Goal: Information Seeking & Learning: Learn about a topic

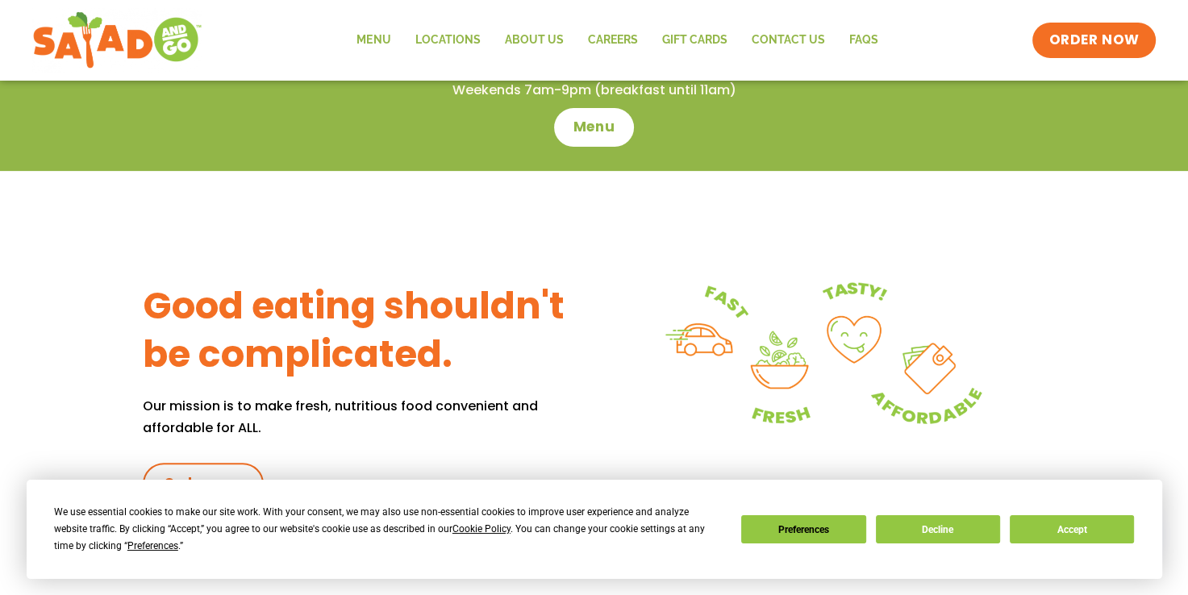
scroll to position [641, 0]
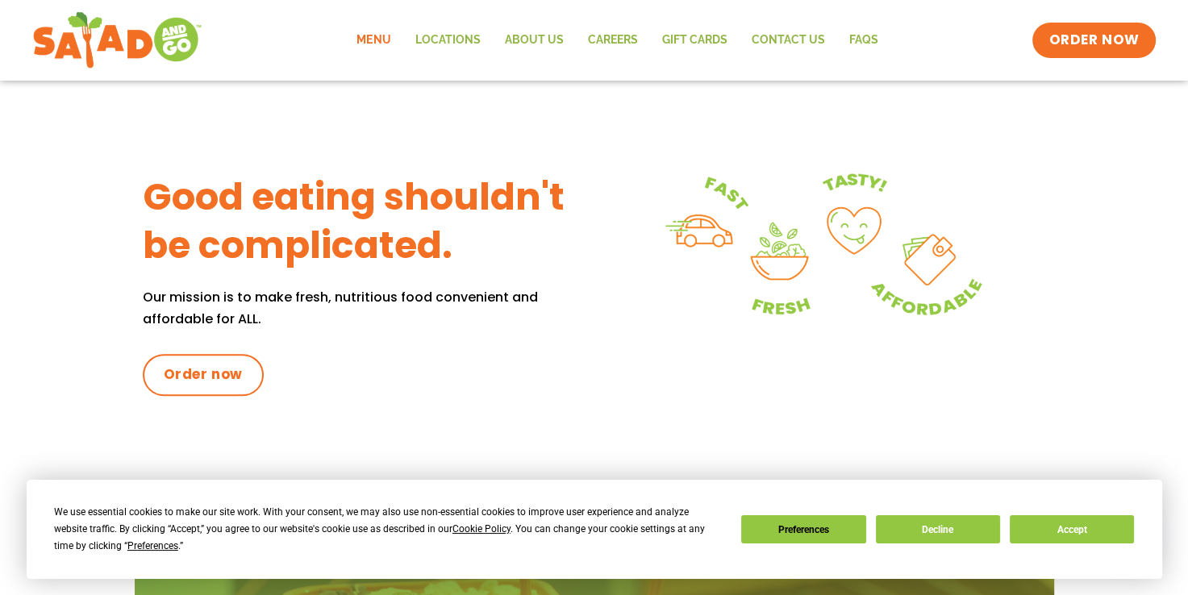
click at [390, 44] on link "Menu" at bounding box center [373, 40] width 58 height 37
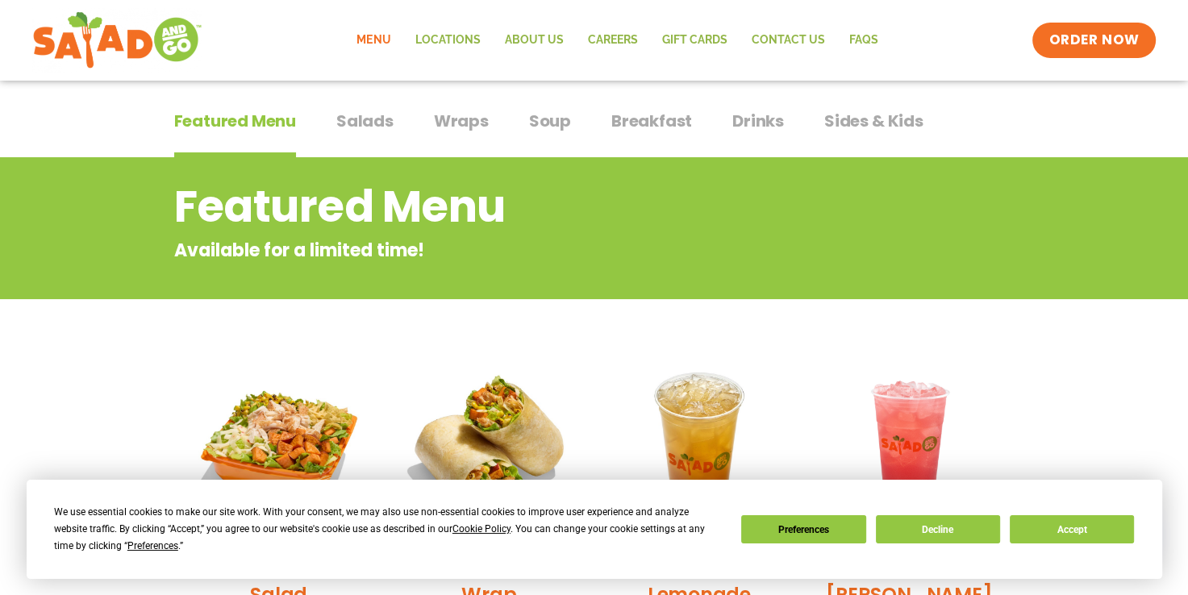
scroll to position [101, 0]
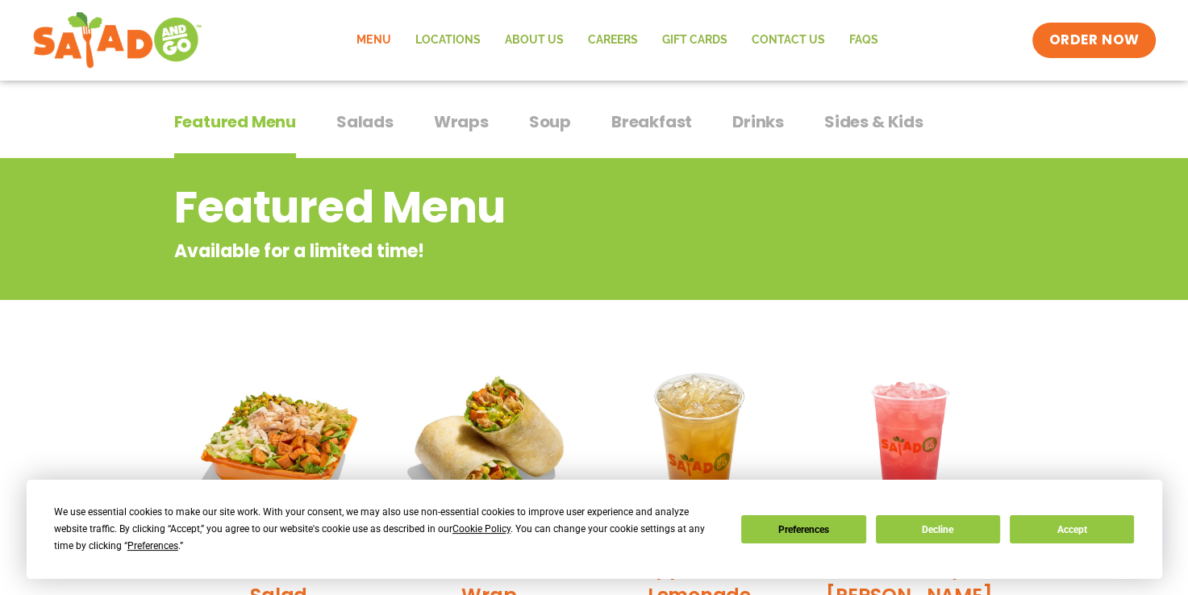
click at [369, 113] on span "Salads" at bounding box center [364, 122] width 57 height 24
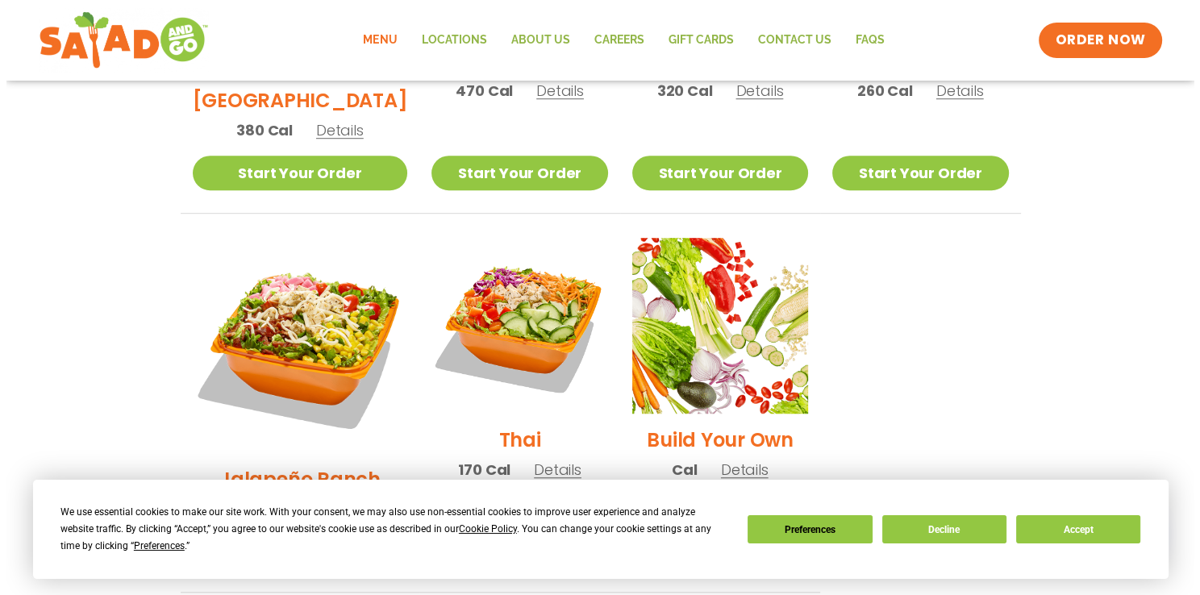
scroll to position [1085, 0]
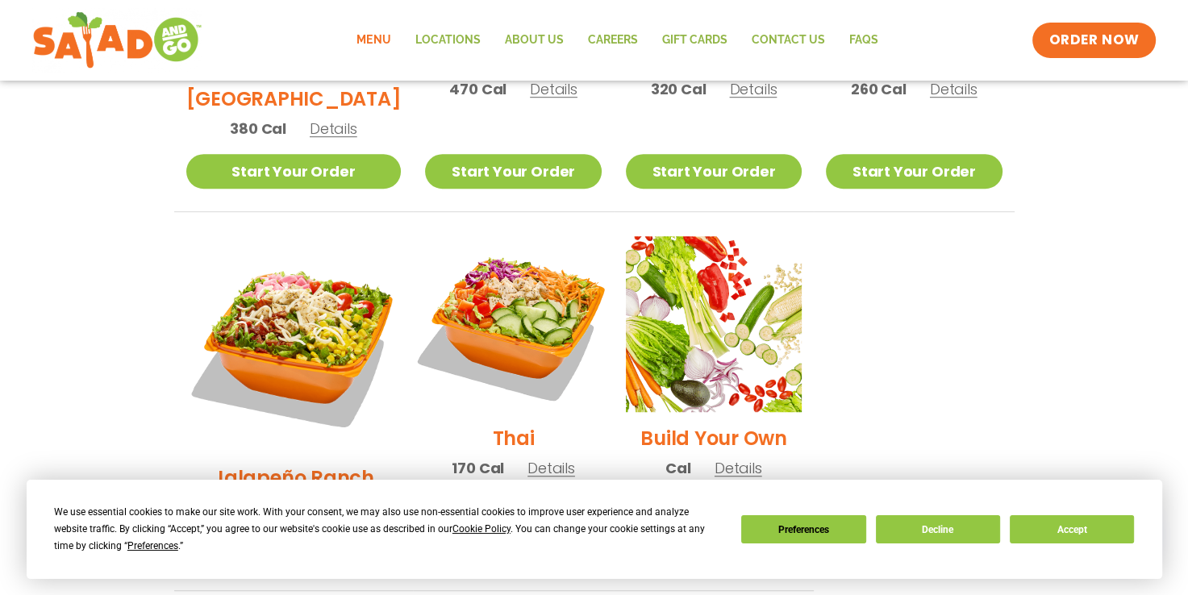
click at [490, 266] on img at bounding box center [513, 324] width 206 height 206
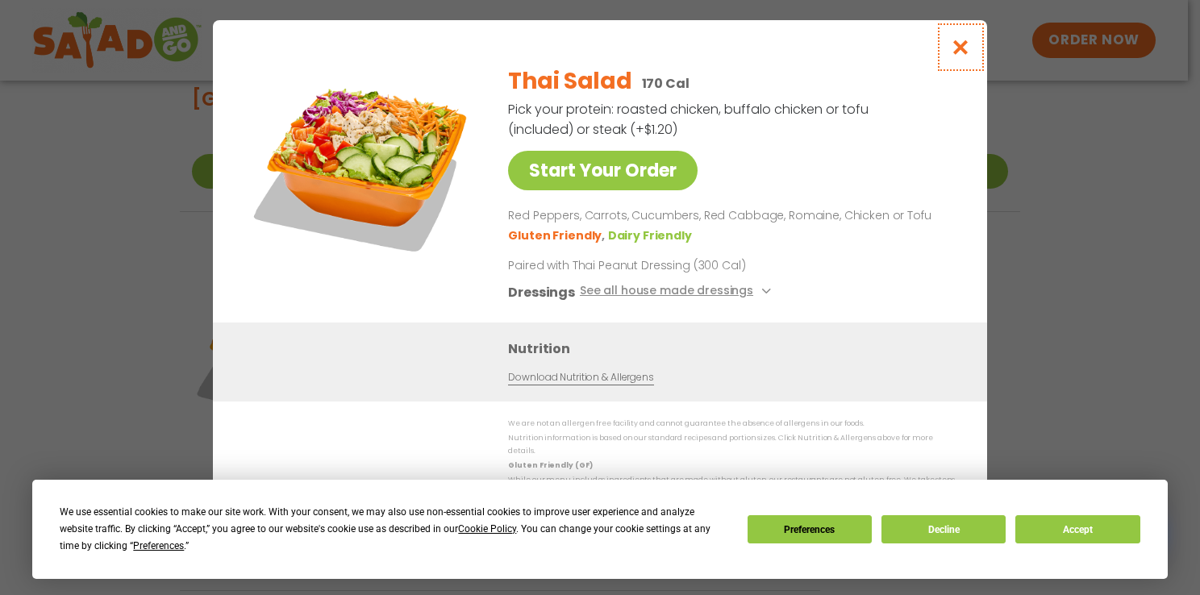
click at [963, 50] on icon "Close modal" at bounding box center [961, 47] width 20 height 17
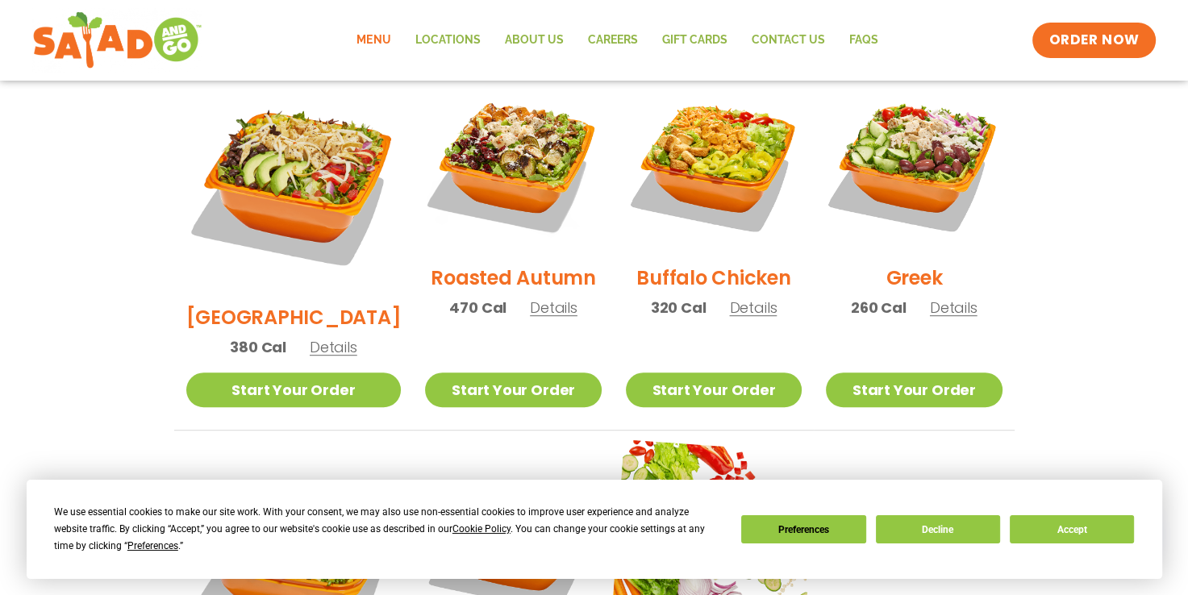
scroll to position [865, 0]
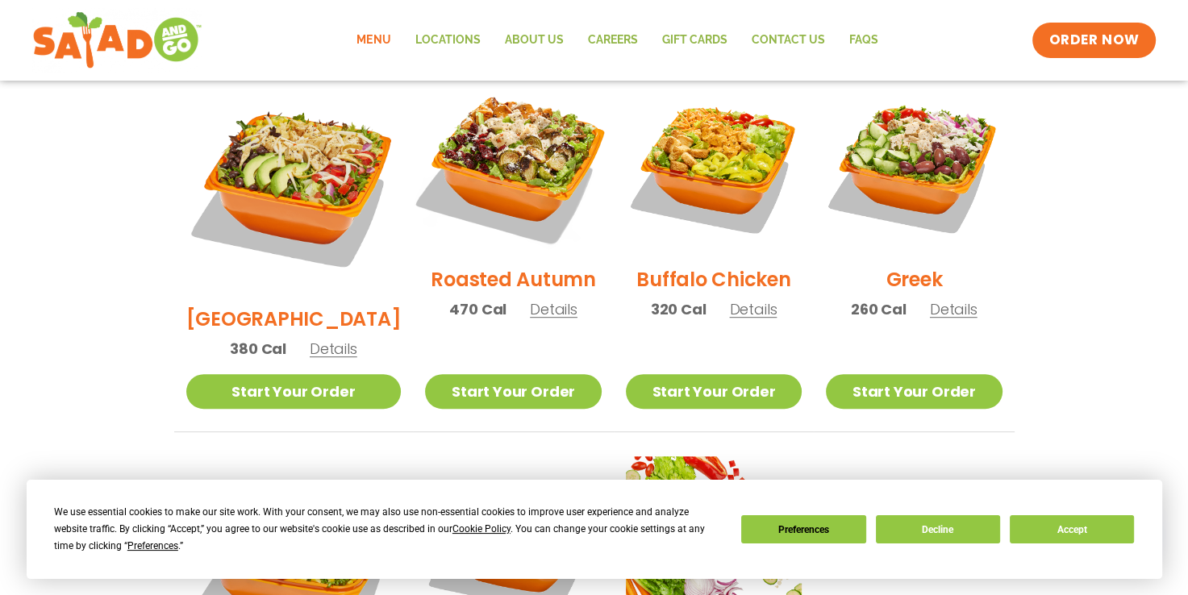
click at [507, 135] on img at bounding box center [513, 165] width 206 height 206
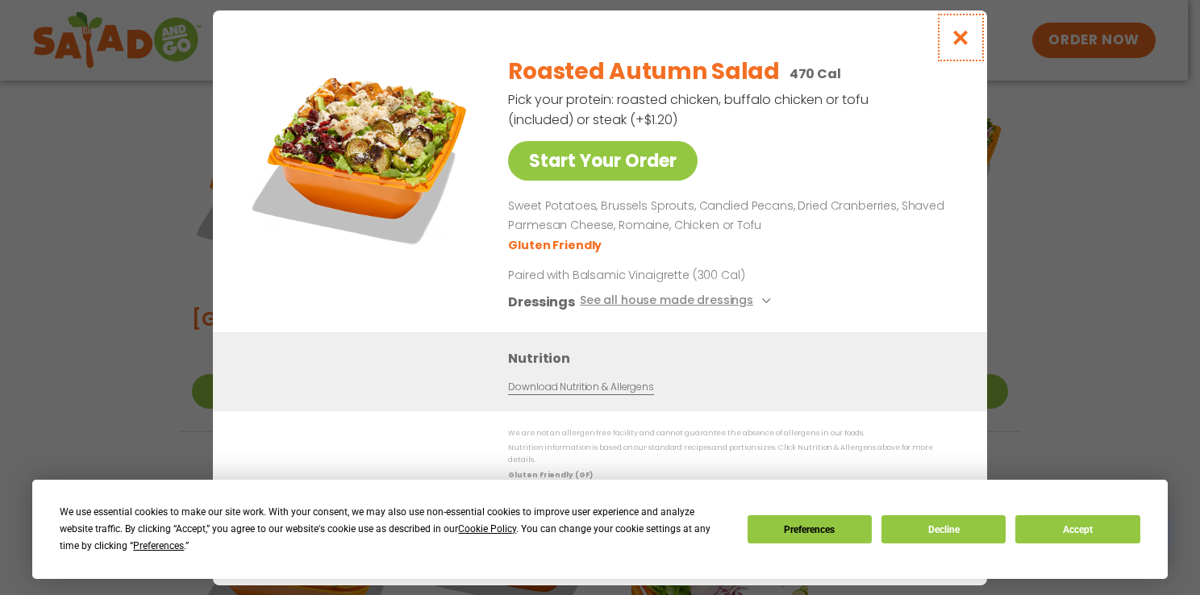
click at [958, 42] on icon "Close modal" at bounding box center [961, 37] width 20 height 17
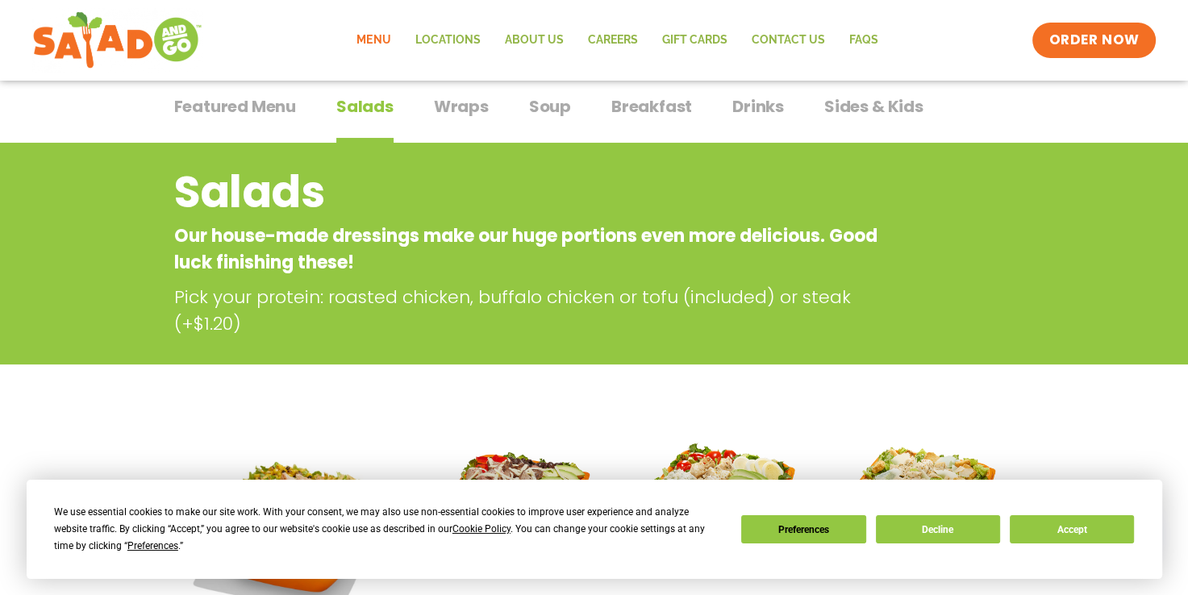
scroll to position [100, 0]
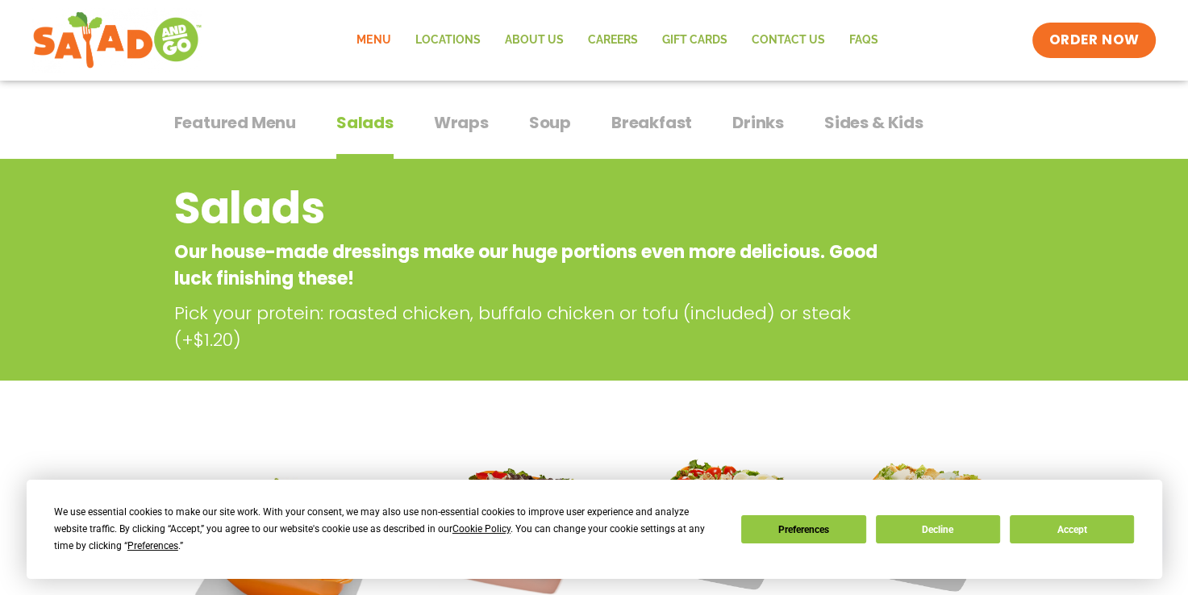
click at [757, 110] on span "Drinks" at bounding box center [758, 122] width 52 height 24
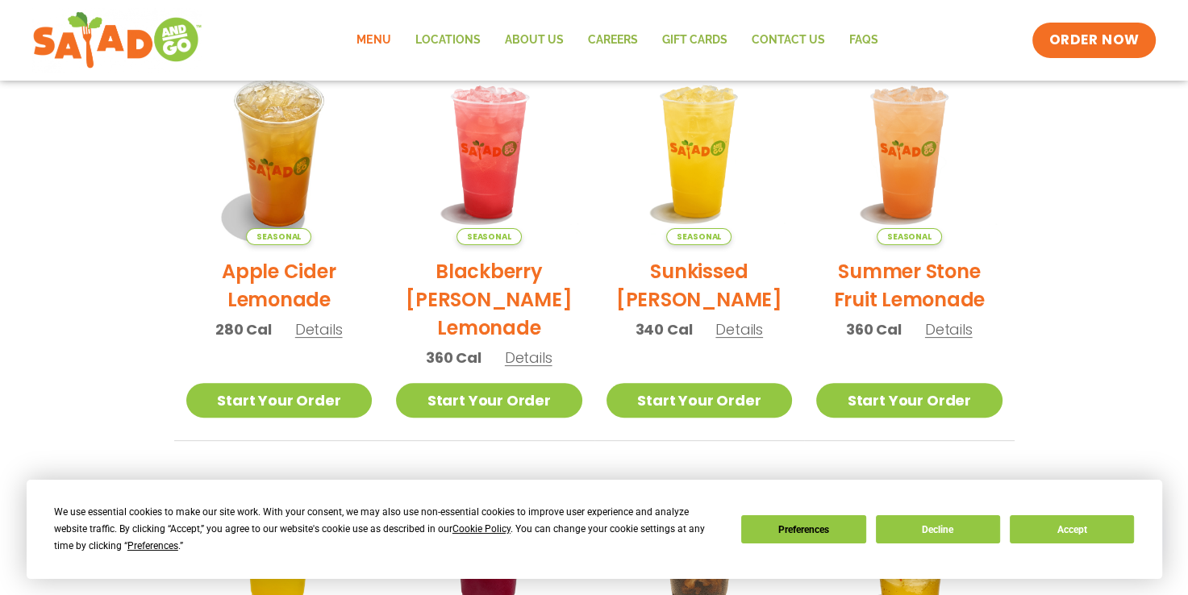
scroll to position [433, 0]
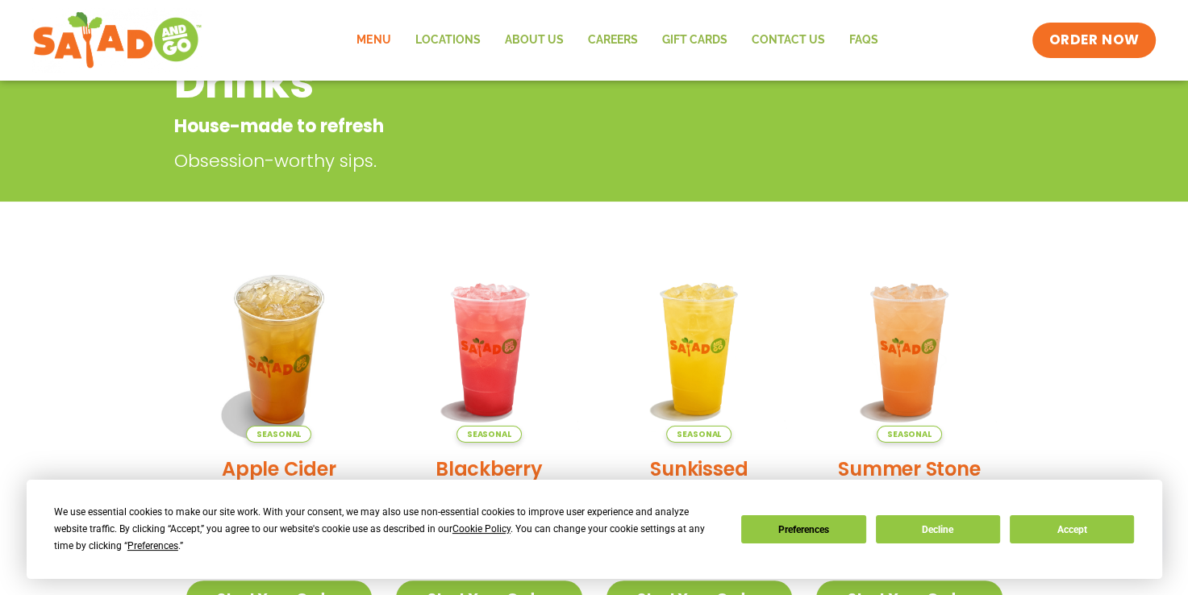
scroll to position [100, 0]
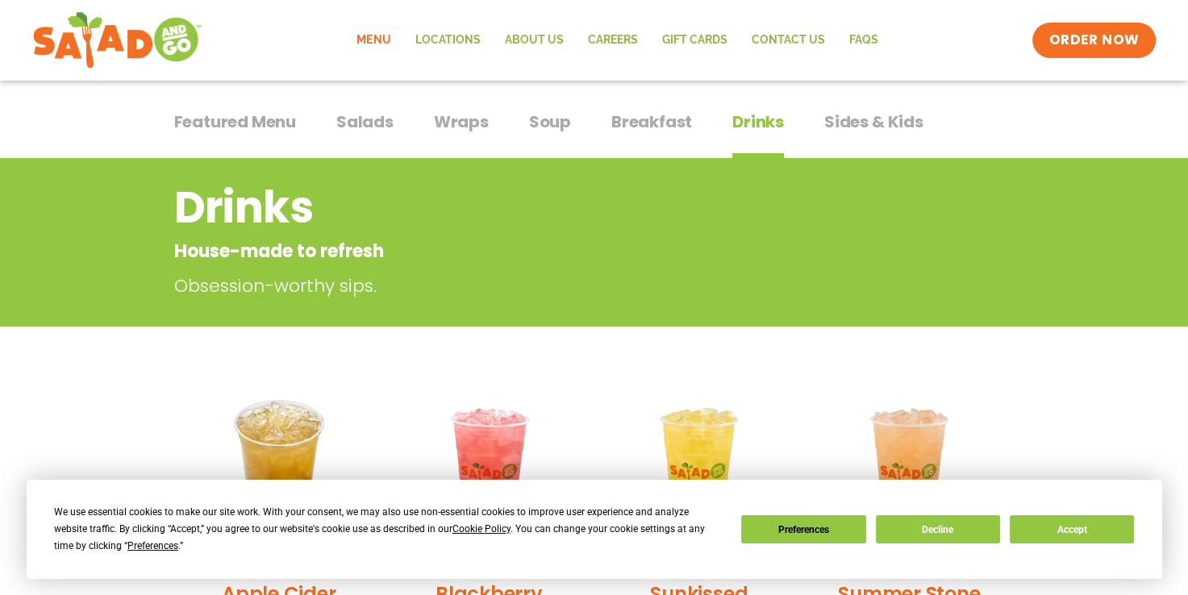
scroll to position [110, 0]
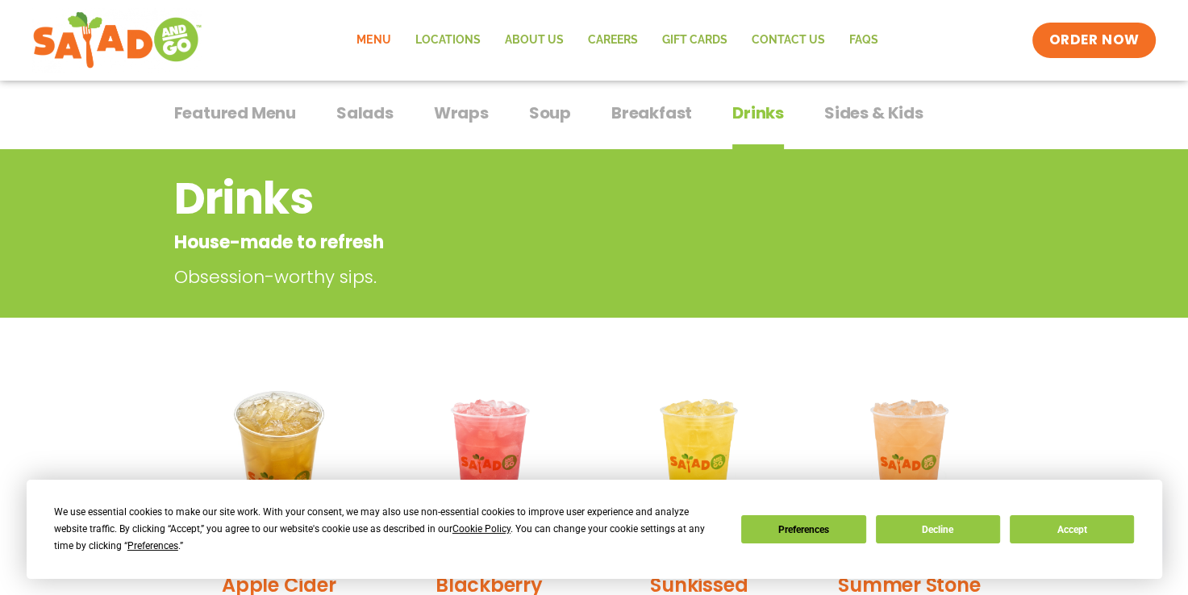
click at [369, 117] on span "Salads" at bounding box center [364, 113] width 57 height 24
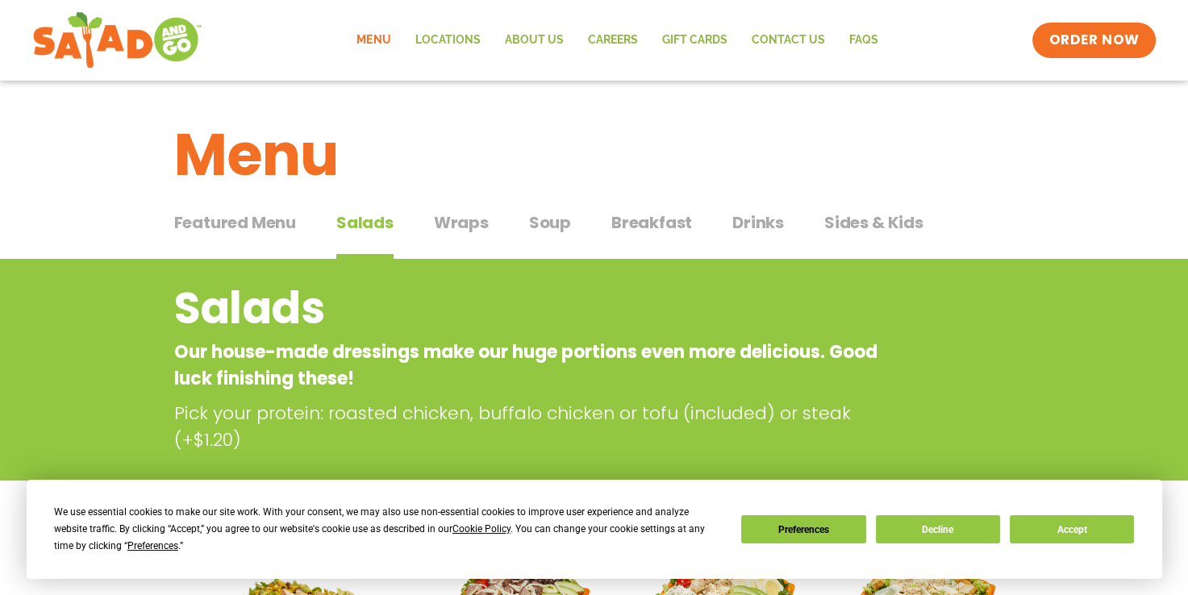
click at [746, 215] on span "Drinks" at bounding box center [758, 222] width 52 height 24
